Goal: Navigation & Orientation: Find specific page/section

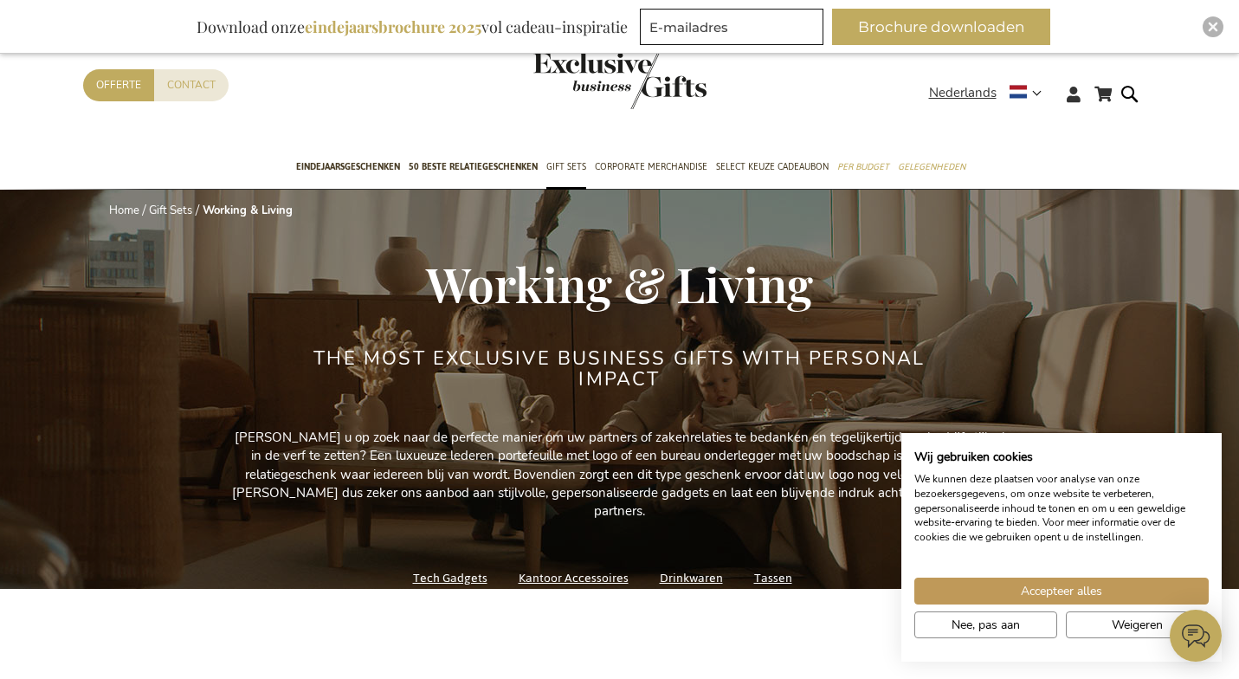
click at [1013, 606] on div "Accepteer alles Nee, pas aan Weigeren" at bounding box center [1061, 612] width 303 height 68
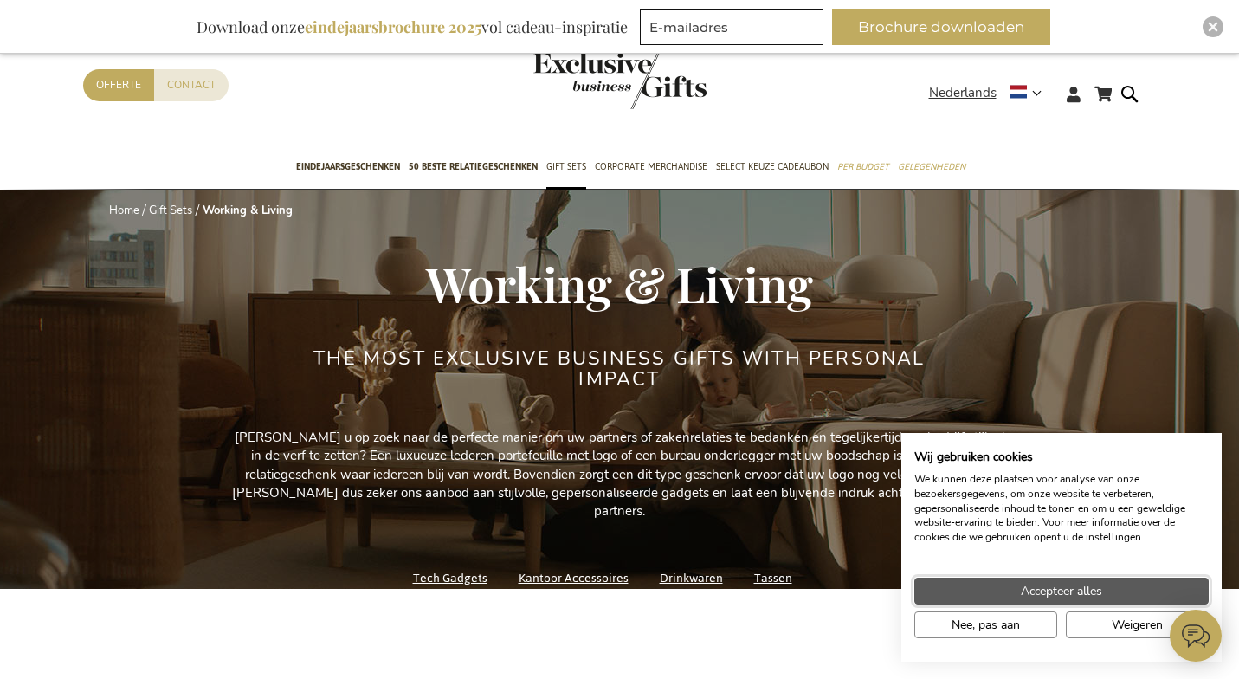
click at [999, 596] on button "Accepteer alles" at bounding box center [1062, 591] width 294 height 27
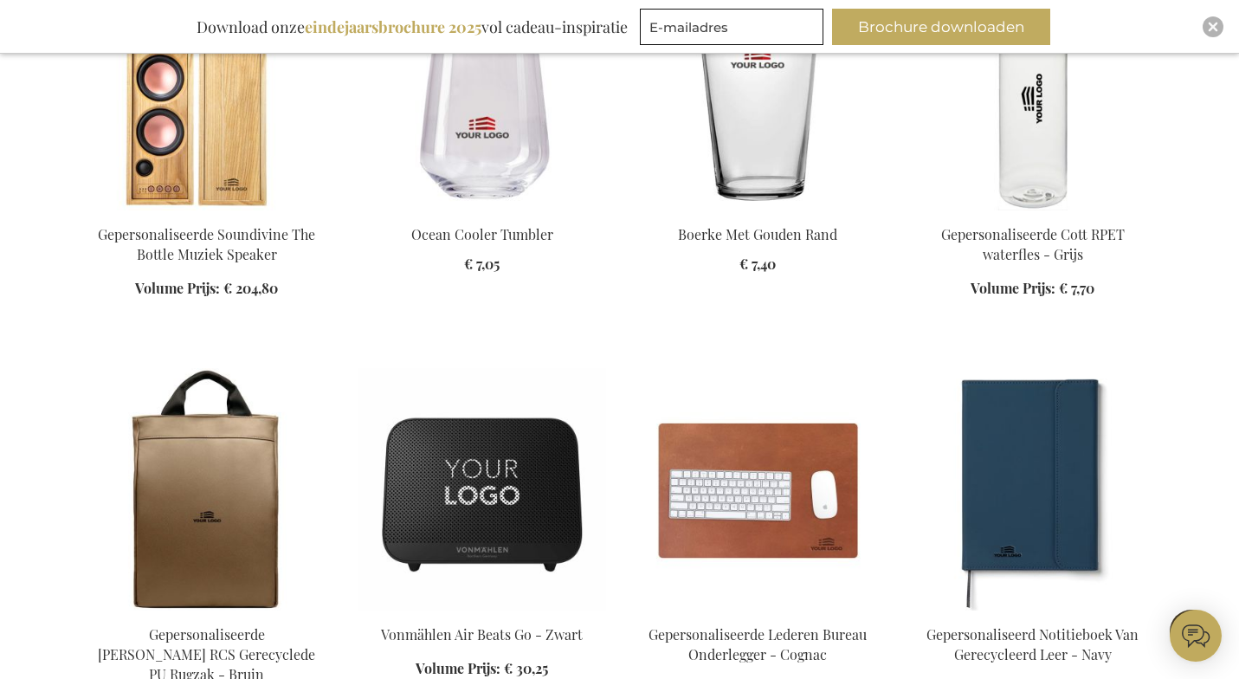
scroll to position [1241, 0]
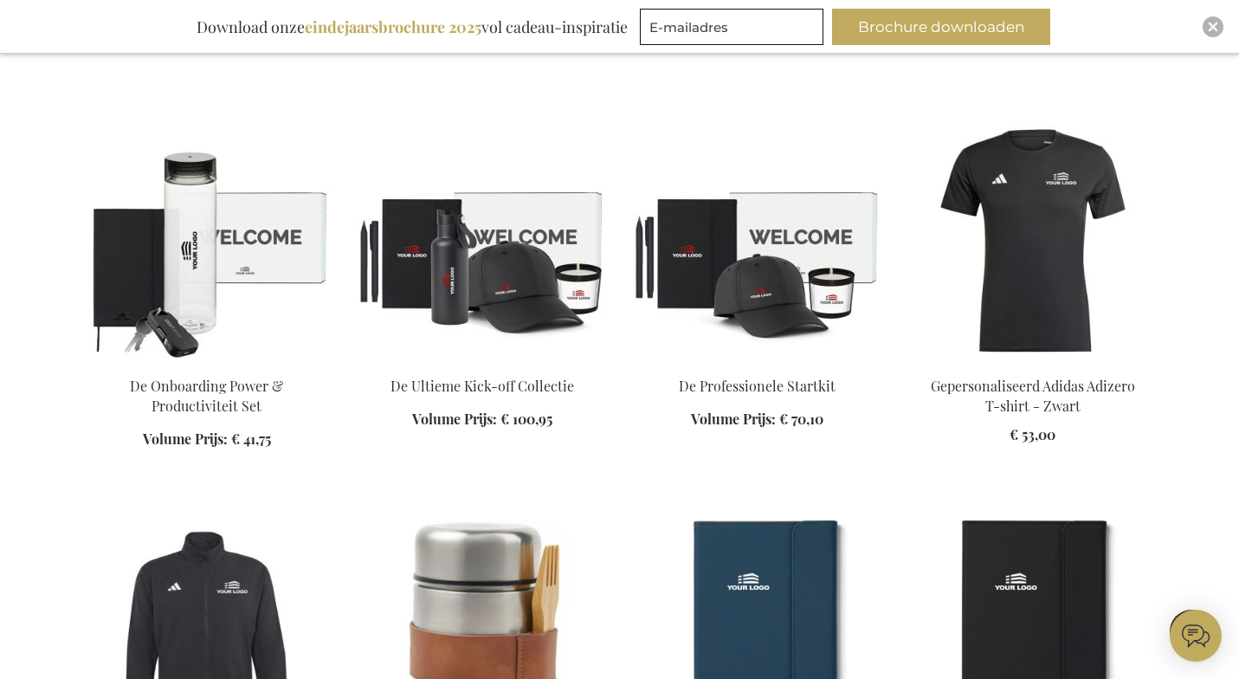
scroll to position [2379, 0]
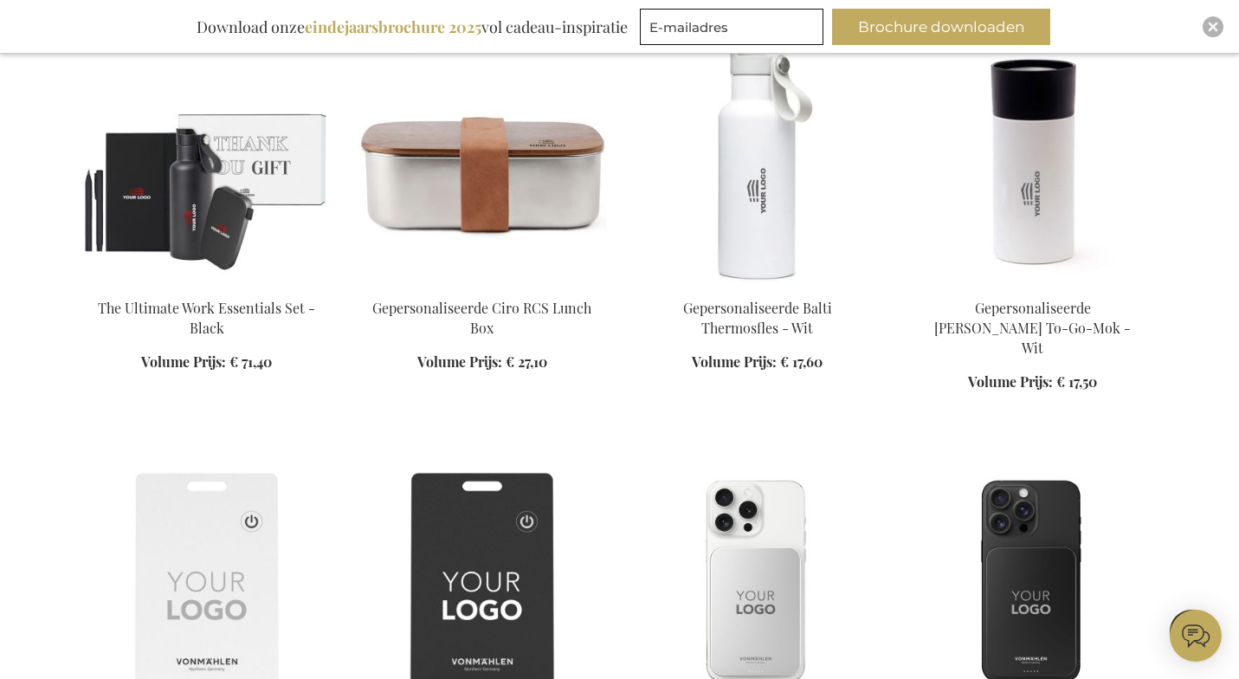
scroll to position [3693, 0]
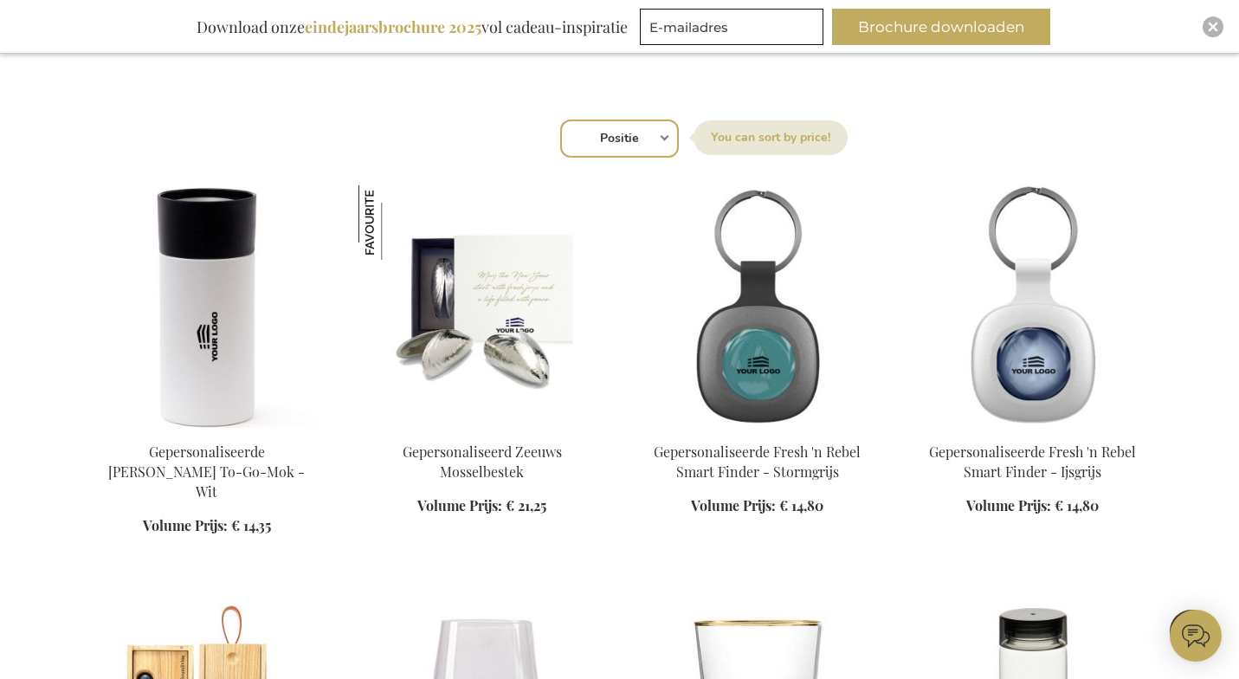
scroll to position [7, 0]
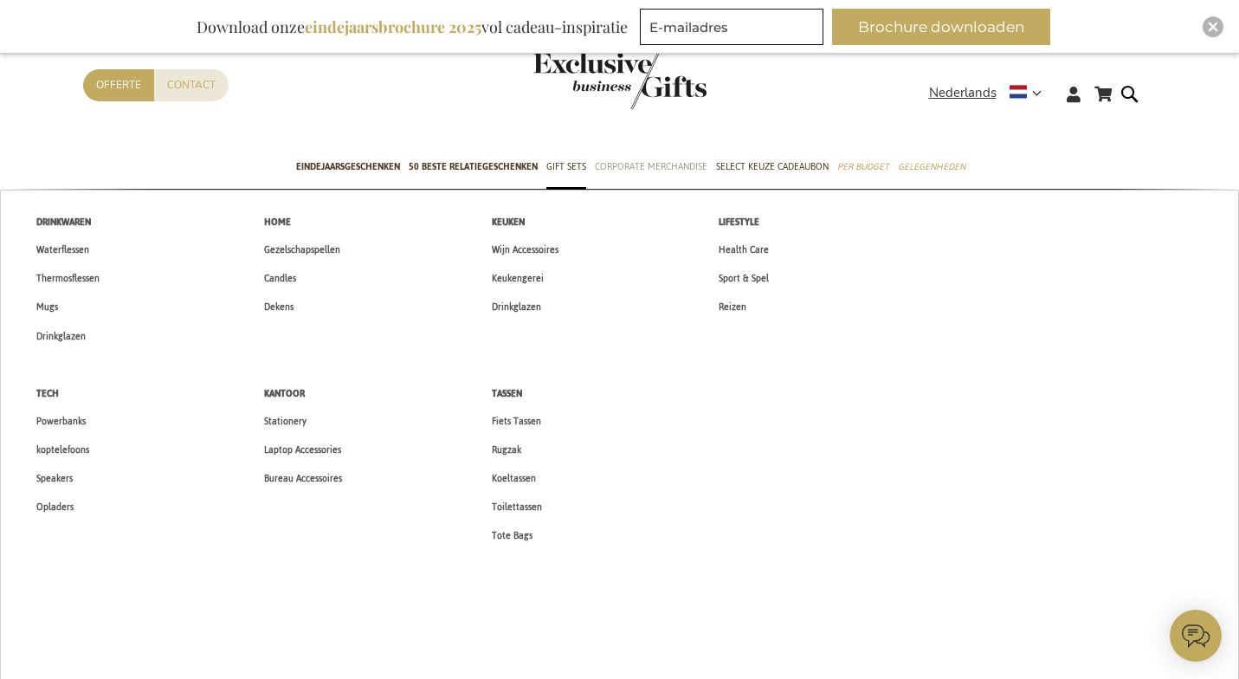
click at [637, 181] on link "Corporate Merchandise" at bounding box center [651, 167] width 113 height 43
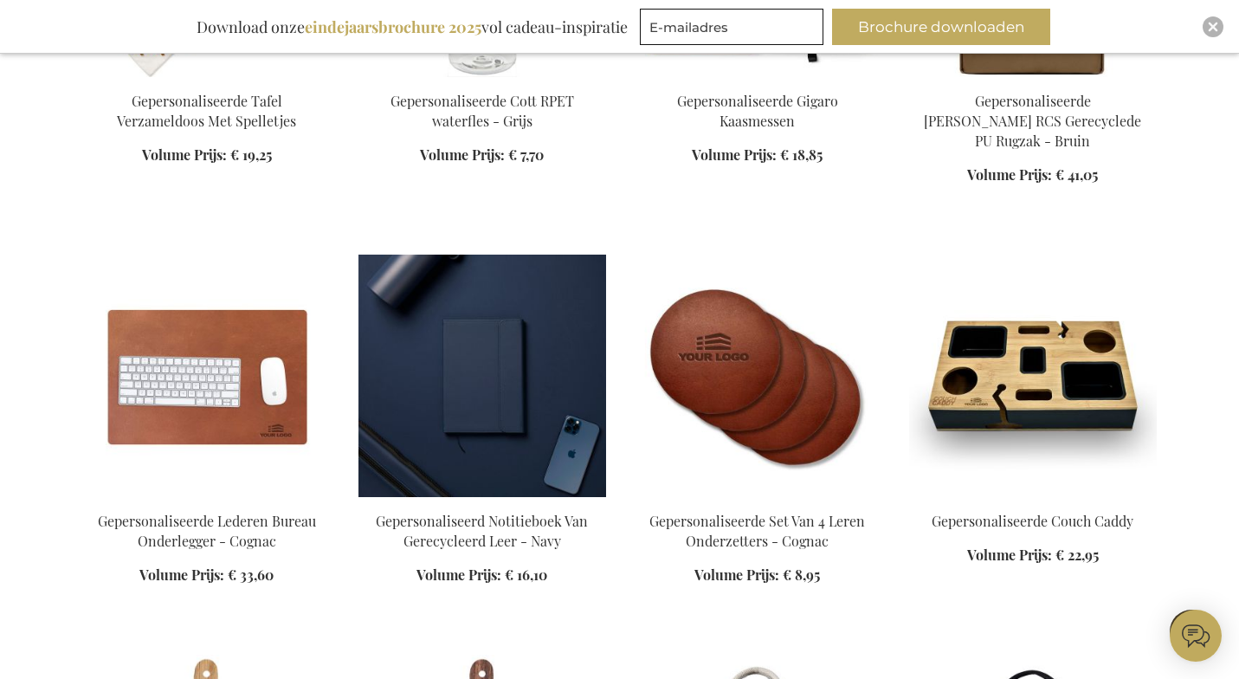
scroll to position [1753, 0]
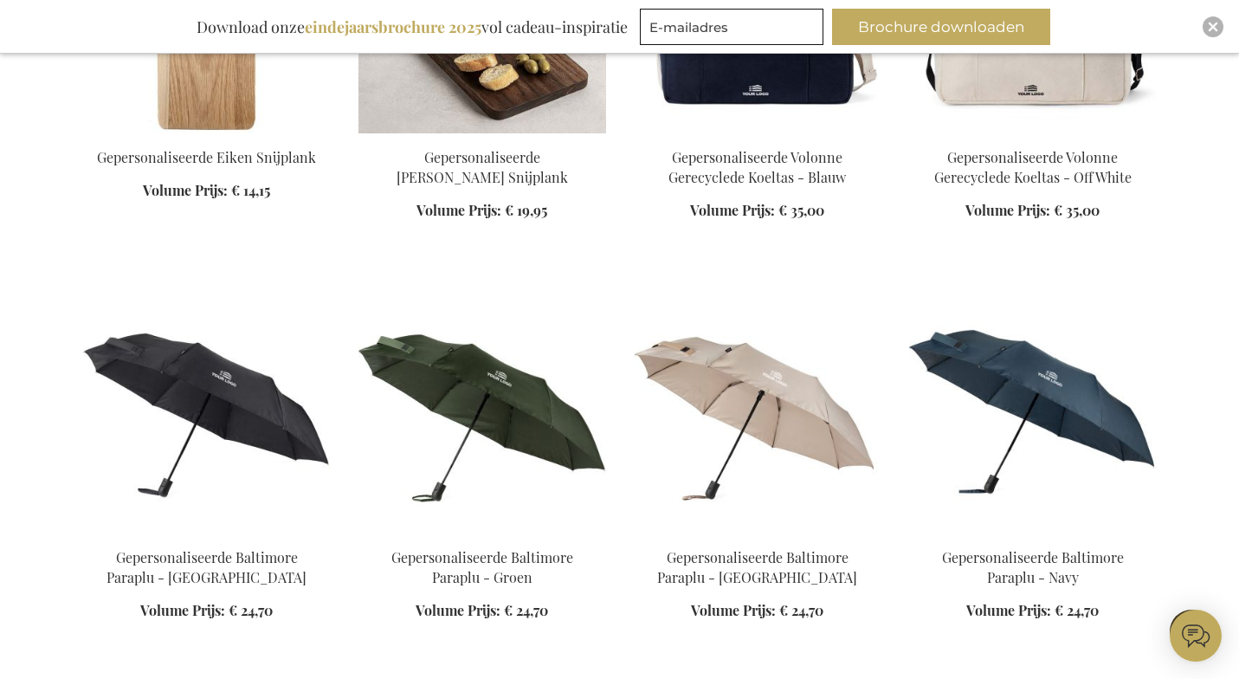
scroll to position [2372, 0]
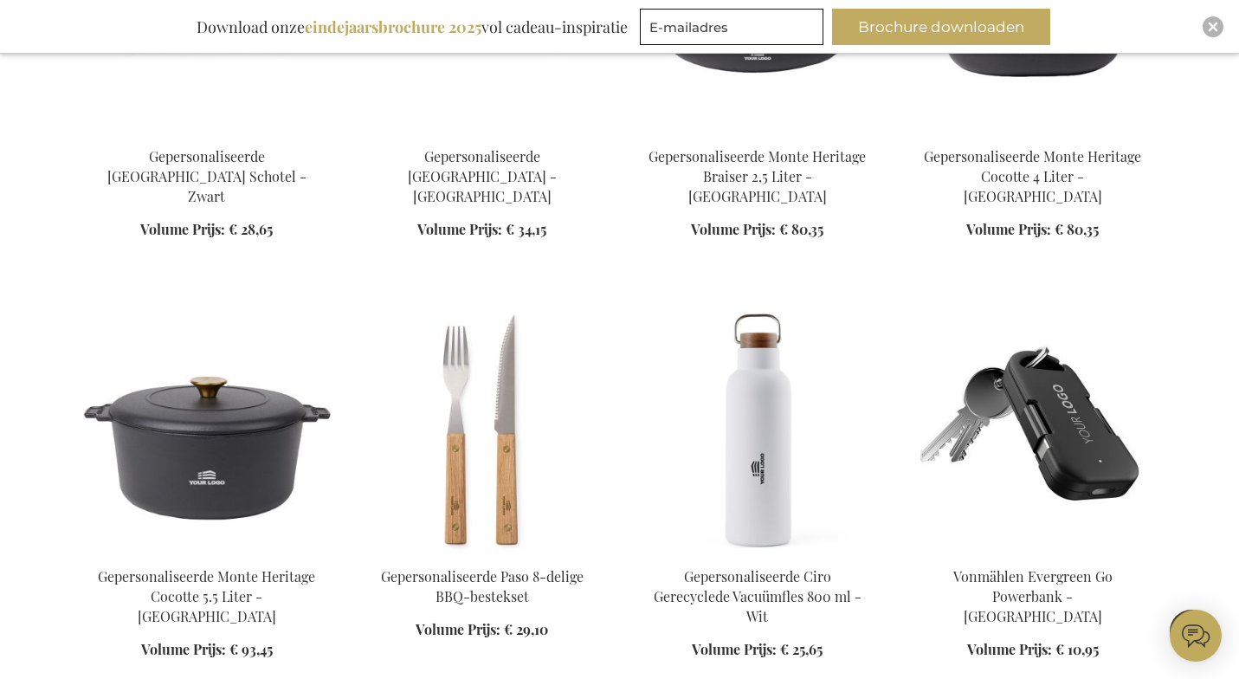
scroll to position [4469, 0]
